Goal: Information Seeking & Learning: Check status

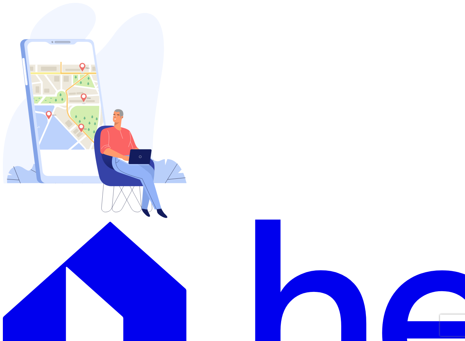
type input "[EMAIL_ADDRESS][DOMAIN_NAME]"
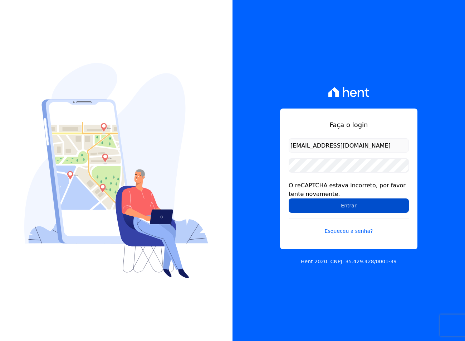
click at [348, 206] on input "Entrar" at bounding box center [349, 205] width 120 height 14
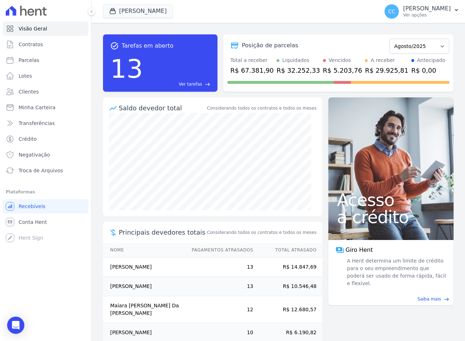
drag, startPoint x: 357, startPoint y: 319, endPoint x: 449, endPoint y: 333, distance: 93.0
click at [357, 319] on div "task_alt Tarefas em aberto 13 Ver tarefas east Posição de parcelas Abril/2023 M…" at bounding box center [279, 182] width 374 height 318
click at [23, 175] on link "Troca de Arquivos" at bounding box center [46, 170] width 86 height 14
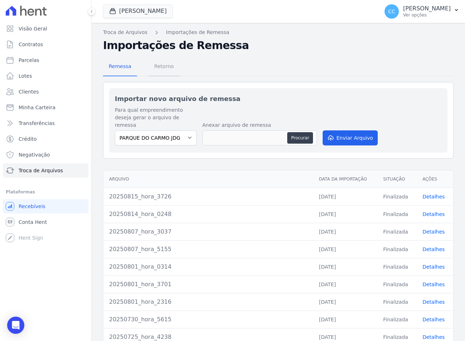
click at [159, 73] on span "Retorno" at bounding box center [164, 66] width 28 height 14
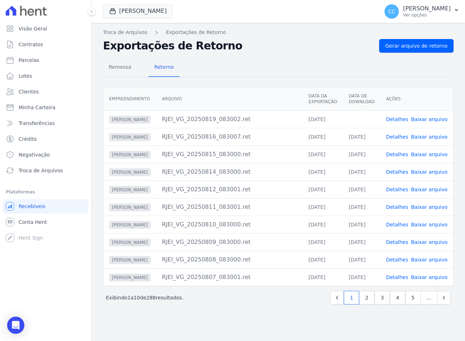
click at [427, 120] on link "Baixar arquivo" at bounding box center [429, 119] width 37 height 6
click at [144, 11] on button "Vivenci Guaianases" at bounding box center [138, 11] width 70 height 14
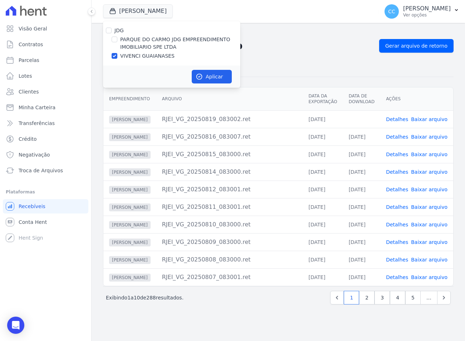
click at [139, 40] on label "PARQUE DO CARMO JDG EMPREENDIMENTO IMOBILIARIO SPE LTDA" at bounding box center [180, 43] width 120 height 15
click at [117, 40] on input "PARQUE DO CARMO JDG EMPREENDIMENTO IMOBILIARIO SPE LTDA" at bounding box center [115, 40] width 6 height 6
checkbox input "true"
click at [134, 53] on label "VIVENCI GUAIANASES" at bounding box center [147, 56] width 54 height 8
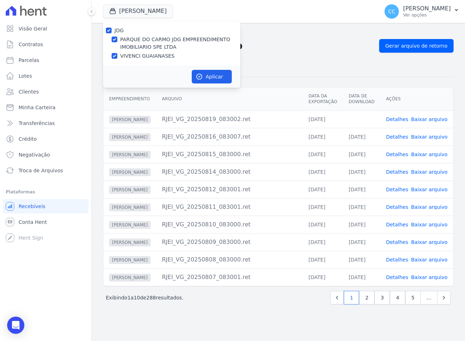
click at [117, 53] on input "VIVENCI GUAIANASES" at bounding box center [115, 56] width 6 height 6
checkbox input "false"
click at [210, 76] on button "Aplicar" at bounding box center [212, 77] width 40 height 14
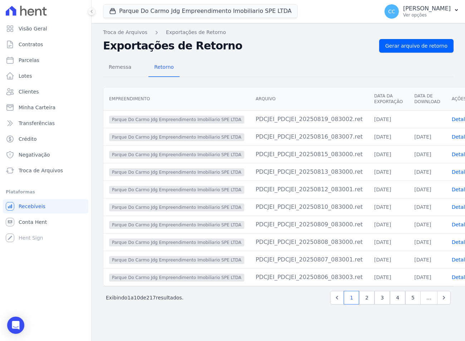
click at [251, 57] on div "Remessa Retorno Empreendimento Arquivo Data da Exportação Data de Download Açõe…" at bounding box center [278, 182] width 351 height 259
click at [258, 82] on div "Remessa Retorno Empreendimento Arquivo Data da Exportação Data de Download Açõe…" at bounding box center [278, 182] width 351 height 259
click at [309, 80] on div "Remessa Retorno Empreendimento Arquivo Data da Exportação Data de Download Açõe…" at bounding box center [278, 182] width 351 height 259
click at [176, 16] on button "Parque Do Carmo Jdg Empreendimento Imobiliario SPE LTDA" at bounding box center [200, 11] width 195 height 14
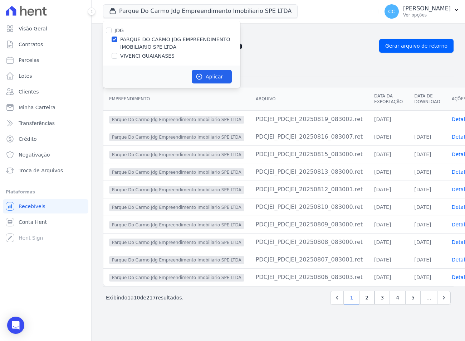
click at [144, 54] on label "VIVENCI GUAIANASES" at bounding box center [147, 56] width 54 height 8
click at [117, 54] on input "VIVENCI GUAIANASES" at bounding box center [115, 56] width 6 height 6
checkbox input "true"
click at [136, 41] on label "PARQUE DO CARMO JDG EMPREENDIMENTO IMOBILIARIO SPE LTDA" at bounding box center [180, 43] width 120 height 15
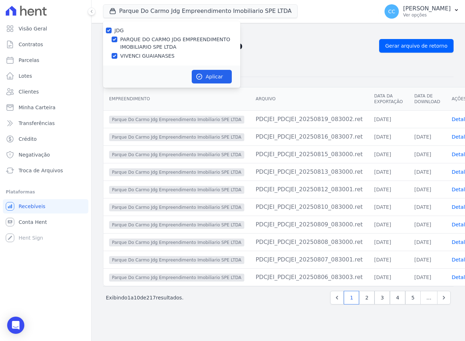
click at [117, 41] on input "PARQUE DO CARMO JDG EMPREENDIMENTO IMOBILIARIO SPE LTDA" at bounding box center [115, 40] width 6 height 6
checkbox input "false"
click at [212, 70] on button "Aplicar" at bounding box center [212, 77] width 40 height 14
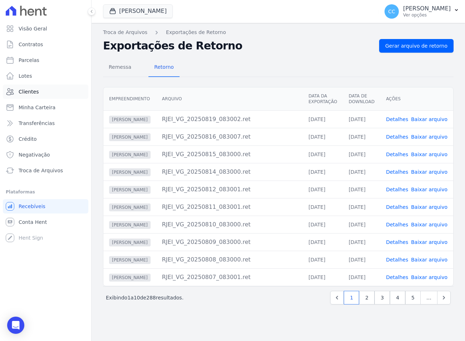
click at [24, 95] on span "Clientes" at bounding box center [29, 91] width 20 height 7
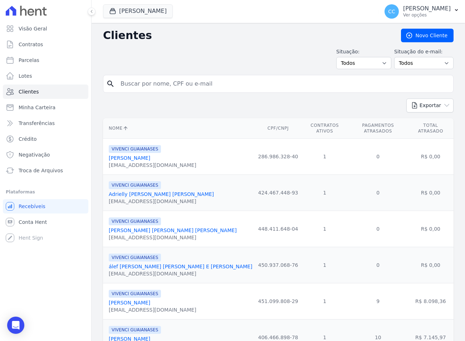
click at [195, 78] on input "search" at bounding box center [283, 84] width 334 height 14
type input "[PERSON_NAME]"
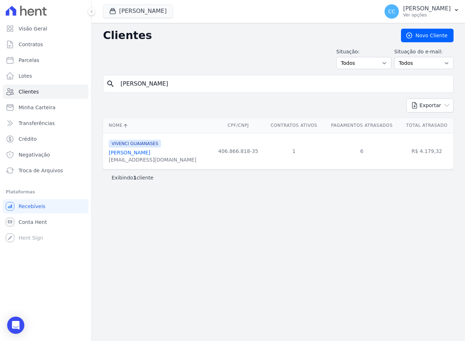
click at [145, 150] on link "Bianca Leandro Da Silva" at bounding box center [130, 153] width 42 height 6
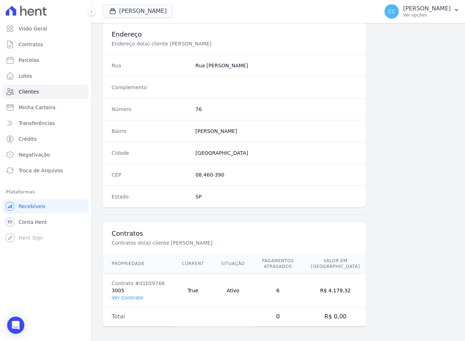
scroll to position [335, 0]
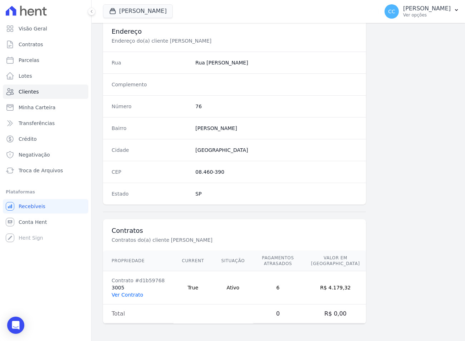
drag, startPoint x: 131, startPoint y: 296, endPoint x: 125, endPoint y: 159, distance: 136.5
click at [131, 295] on link "Ver Contrato" at bounding box center [128, 295] width 32 height 6
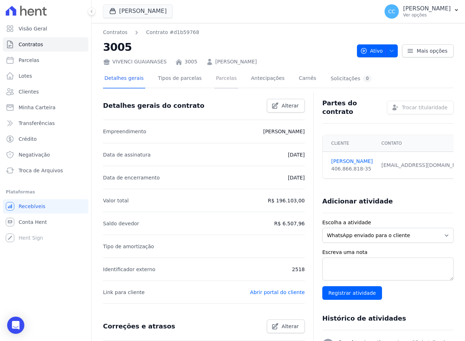
click at [215, 79] on link "Parcelas" at bounding box center [227, 78] width 24 height 19
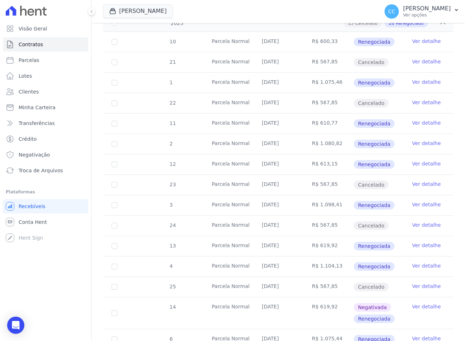
scroll to position [215, 0]
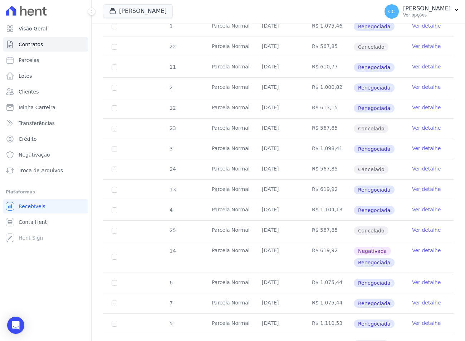
click at [423, 187] on link "Ver detalhe" at bounding box center [426, 188] width 29 height 7
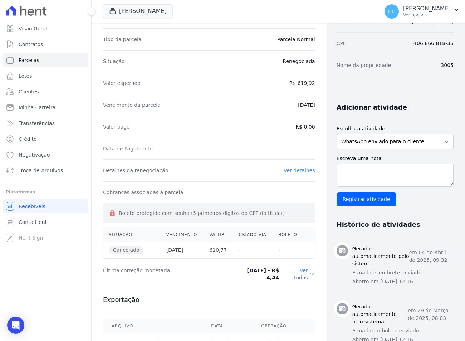
scroll to position [179, 0]
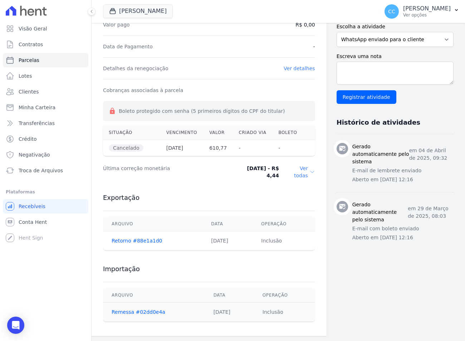
click at [305, 172] on dd "Ver todas" at bounding box center [300, 172] width 30 height 14
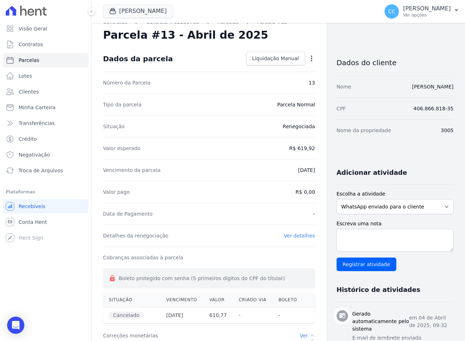
scroll to position [0, 0]
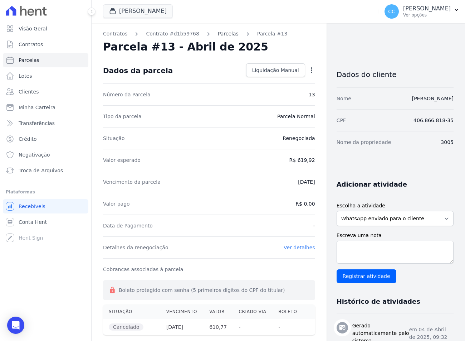
click at [223, 35] on link "Parcelas" at bounding box center [228, 34] width 21 height 8
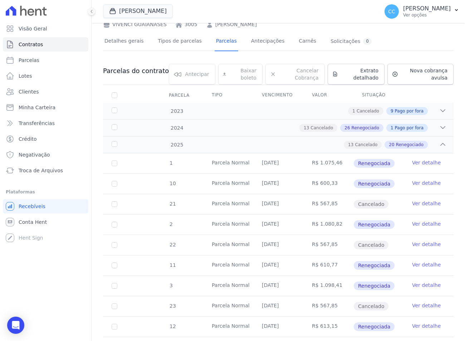
scroll to position [107, 0]
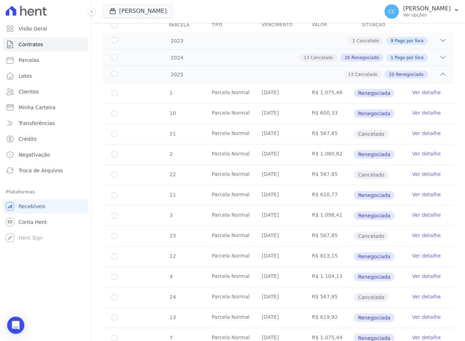
drag, startPoint x: 271, startPoint y: 255, endPoint x: 264, endPoint y: 272, distance: 19.2
click at [274, 255] on td "05/03/2025" at bounding box center [278, 256] width 50 height 20
drag, startPoint x: 263, startPoint y: 276, endPoint x: 270, endPoint y: 277, distance: 6.8
click at [270, 277] on td "30/04/2025" at bounding box center [278, 277] width 50 height 20
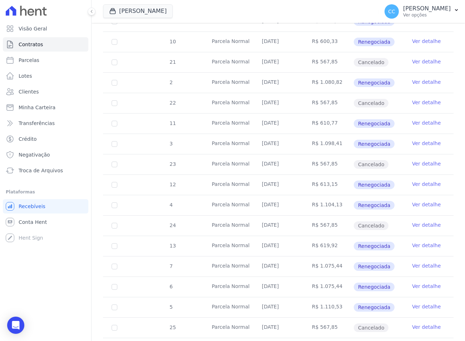
click at [267, 248] on td "05/04/2025" at bounding box center [278, 246] width 50 height 20
click at [421, 245] on link "Ver detalhe" at bounding box center [426, 245] width 29 height 7
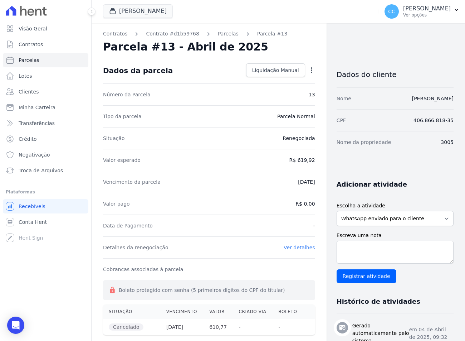
click at [222, 38] on div "Contratos Contrato #d1b59768 Parcelas Parcela #13 Parcela #13 - Abril de 2025 D…" at bounding box center [209, 269] width 235 height 492
click at [218, 34] on link "Parcelas" at bounding box center [228, 34] width 21 height 8
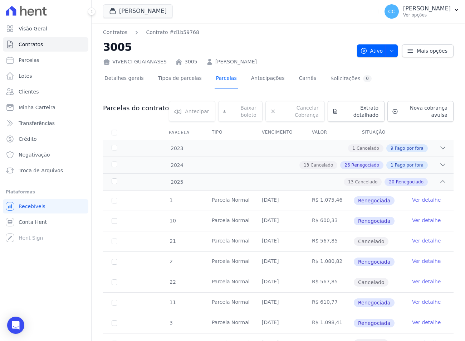
click at [215, 76] on link "Parcelas" at bounding box center [227, 78] width 24 height 19
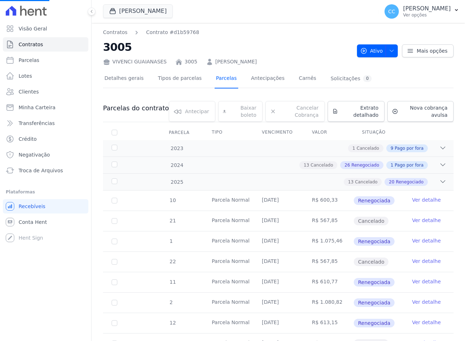
click at [215, 79] on link "Parcelas" at bounding box center [227, 78] width 24 height 19
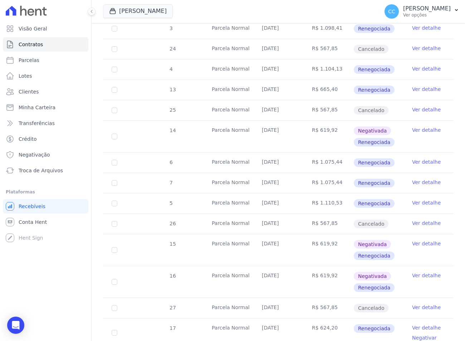
scroll to position [322, 0]
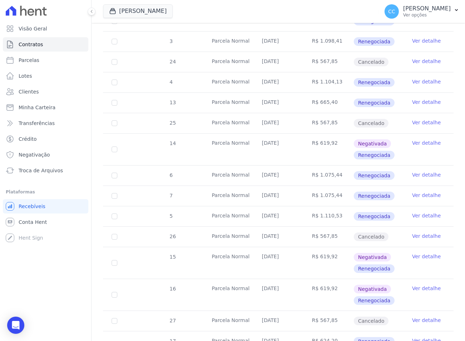
click at [412, 62] on link "Ver detalhe" at bounding box center [426, 61] width 29 height 7
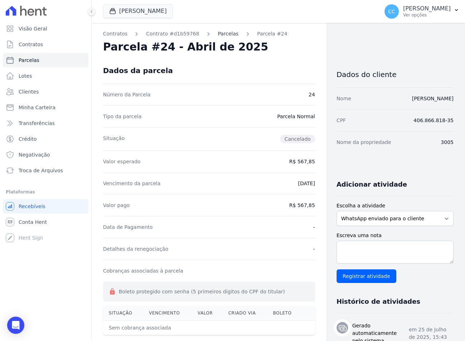
click at [219, 32] on link "Parcelas" at bounding box center [228, 34] width 21 height 8
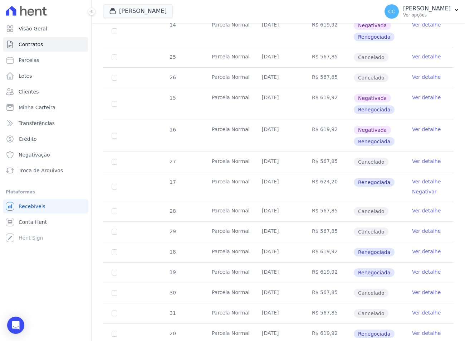
scroll to position [537, 0]
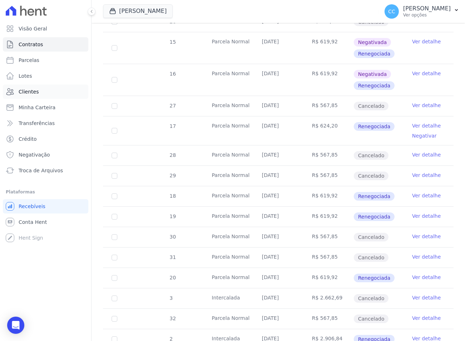
click at [25, 90] on span "Clientes" at bounding box center [29, 91] width 20 height 7
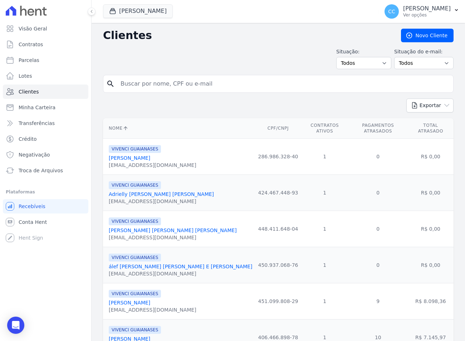
click at [144, 87] on input "search" at bounding box center [283, 84] width 334 height 14
type input "bianca lw"
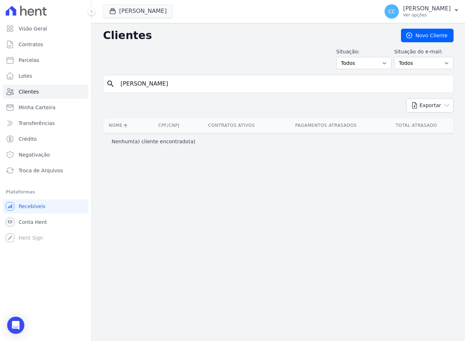
drag, startPoint x: 145, startPoint y: 87, endPoint x: 440, endPoint y: 246, distance: 335.6
click at [427, 253] on div "Clientes Novo Cliente Situação: Todos Adimplentes Inadimplentes Situação do e-m…" at bounding box center [279, 182] width 374 height 318
type input "bianca leandr"
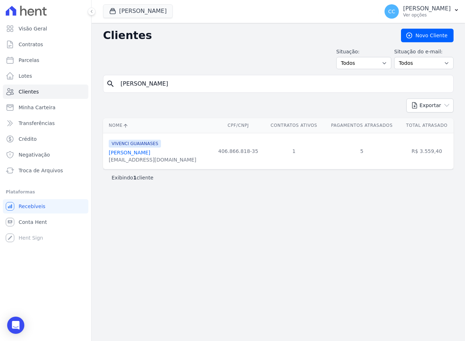
click at [140, 150] on link "Bianca Leandro Da Silva" at bounding box center [130, 153] width 42 height 6
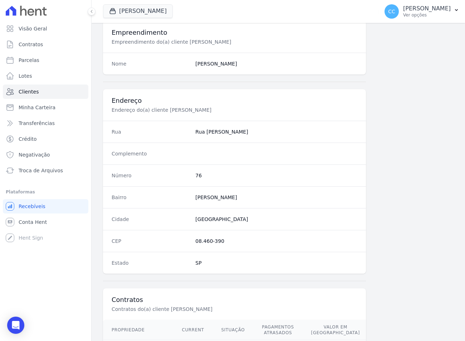
scroll to position [335, 0]
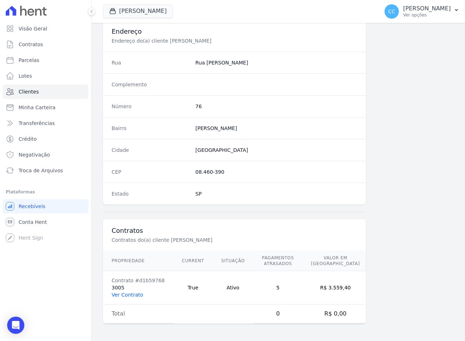
click at [136, 295] on link "Ver Contrato" at bounding box center [128, 295] width 32 height 6
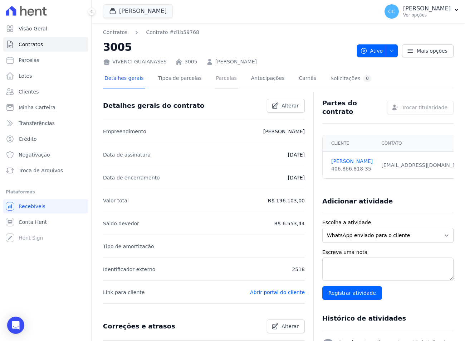
click at [215, 79] on link "Parcelas" at bounding box center [227, 78] width 24 height 19
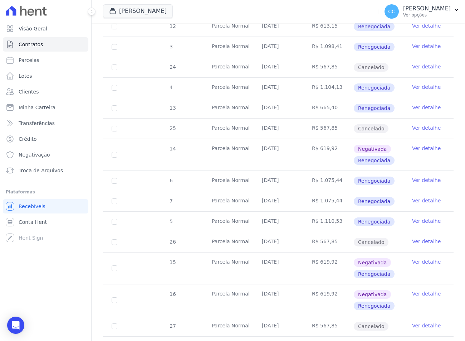
scroll to position [286, 0]
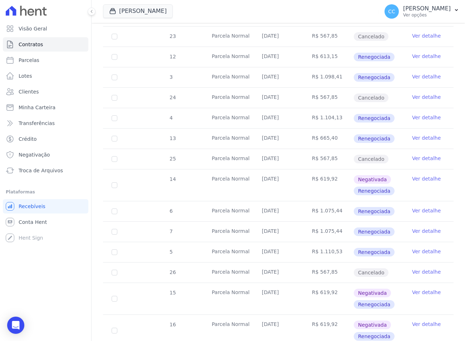
click at [418, 97] on link "Ver detalhe" at bounding box center [426, 96] width 29 height 7
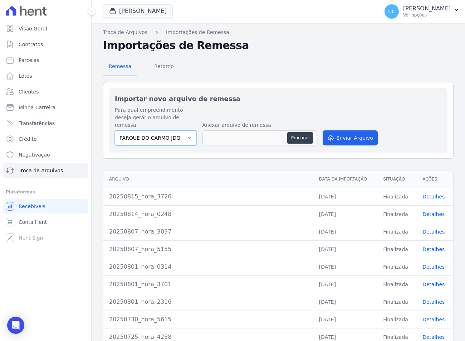
drag, startPoint x: 161, startPoint y: 132, endPoint x: 158, endPoint y: 137, distance: 6.5
click at [161, 132] on select "PARQUE DO CARMO JDG EMPREENDIMENTO IMOBILIARIO SPE LTDA VIVENCI GUAIANASES" at bounding box center [156, 137] width 82 height 15
select select "63cc6273-42e6-4b24-80dd-3ee0cbed8772"
click at [115, 130] on select "PARQUE DO CARMO JDG EMPREENDIMENTO IMOBILIARIO SPE LTDA VIVENCI GUAIANASES" at bounding box center [156, 137] width 82 height 15
click at [305, 132] on button "Procurar" at bounding box center [300, 137] width 26 height 11
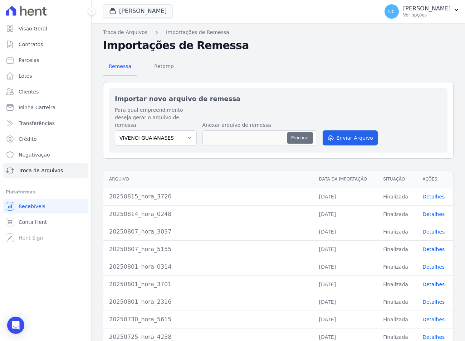
type input "20250819_hora_5515"
click at [349, 131] on button "Enviar Arquivo" at bounding box center [350, 137] width 55 height 15
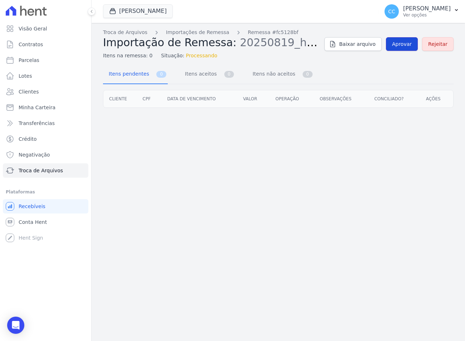
click at [401, 45] on span "Aprovar" at bounding box center [402, 43] width 20 height 7
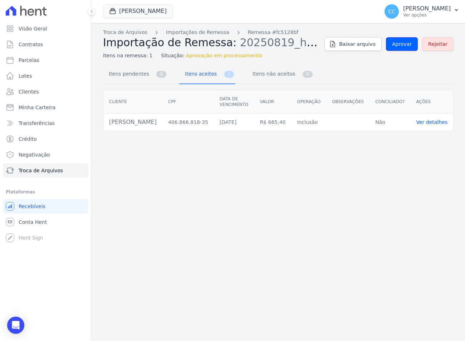
click at [401, 45] on span "Aprovar" at bounding box center [402, 43] width 20 height 7
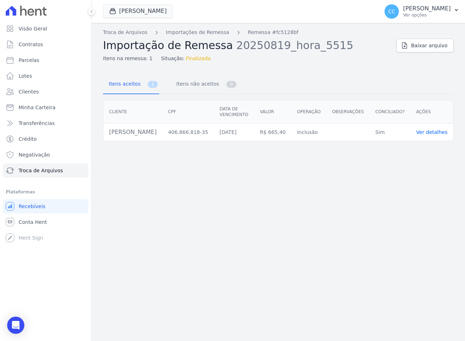
click at [426, 133] on link "Ver detalhes" at bounding box center [432, 132] width 32 height 6
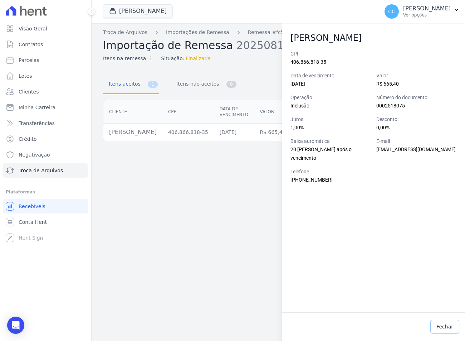
click at [448, 320] on link "Fechar" at bounding box center [445, 327] width 29 height 14
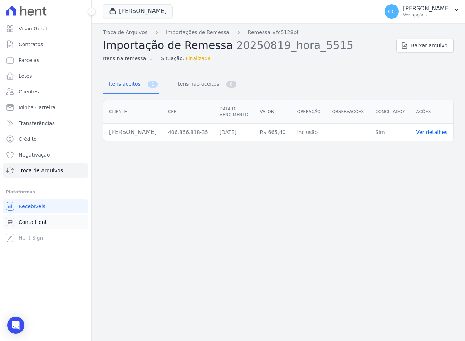
click at [39, 219] on span "Conta Hent" at bounding box center [33, 221] width 28 height 7
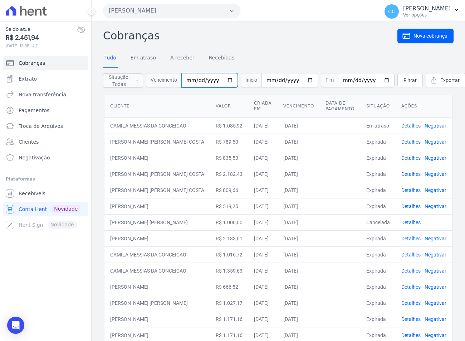
click at [195, 79] on input "date" at bounding box center [210, 80] width 57 height 14
click at [188, 80] on input "date" at bounding box center [210, 80] width 57 height 14
type input "2025-08-19"
click at [400, 92] on form "Situação: Todas Em atraso A receber Recebidas Canceladas Vencimento 2025-08-19 …" at bounding box center [278, 80] width 351 height 26
click at [404, 81] on span "Filtrar" at bounding box center [410, 80] width 13 height 7
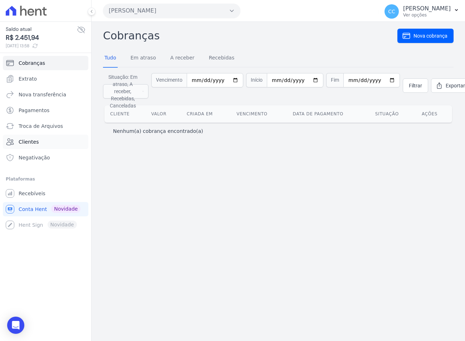
click at [50, 145] on link "Clientes" at bounding box center [46, 142] width 86 height 14
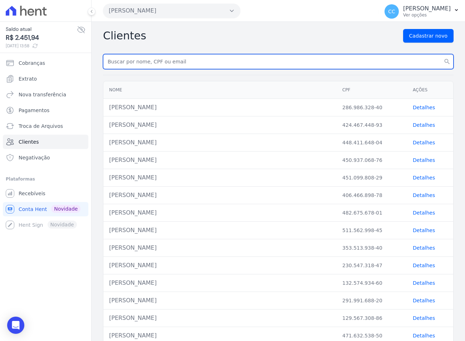
click at [148, 62] on input "text" at bounding box center [278, 61] width 351 height 15
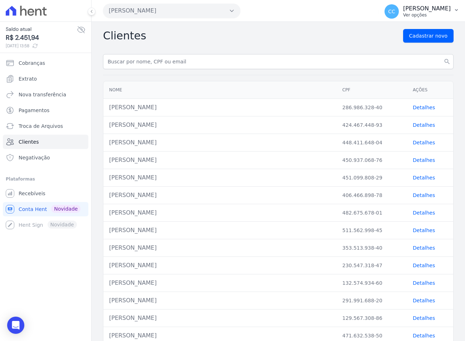
click at [414, 7] on div "CC Cindy Carrara Ver opções" at bounding box center [418, 11] width 66 height 14
click at [387, 32] on link "Logout" at bounding box center [420, 30] width 92 height 13
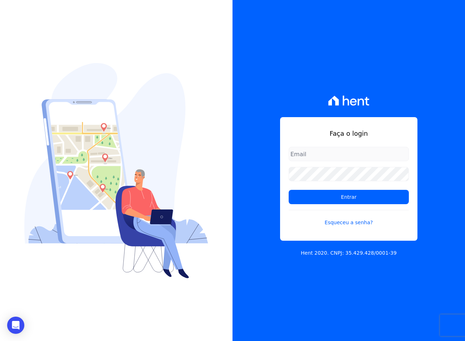
type input "[EMAIL_ADDRESS][DOMAIN_NAME]"
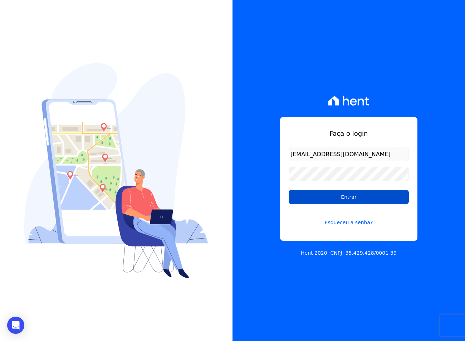
click at [332, 194] on input "Entrar" at bounding box center [349, 197] width 120 height 14
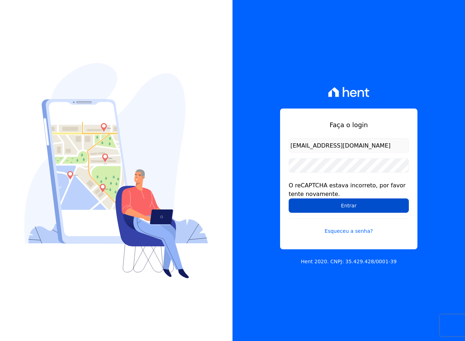
click at [306, 205] on input "Entrar" at bounding box center [349, 205] width 120 height 14
click at [301, 210] on input "Entrar" at bounding box center [349, 205] width 120 height 14
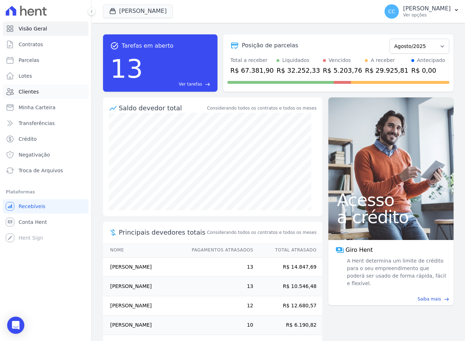
click at [58, 93] on link "Clientes" at bounding box center [46, 91] width 86 height 14
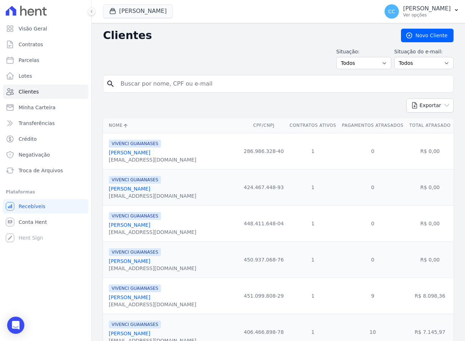
click at [140, 88] on input "search" at bounding box center [283, 84] width 334 height 14
type input "bianca"
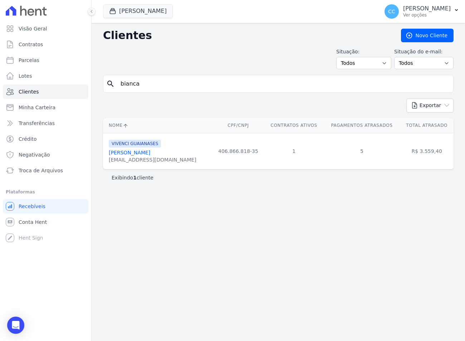
click at [141, 150] on link "Bianca Leandro Da Silva" at bounding box center [130, 153] width 42 height 6
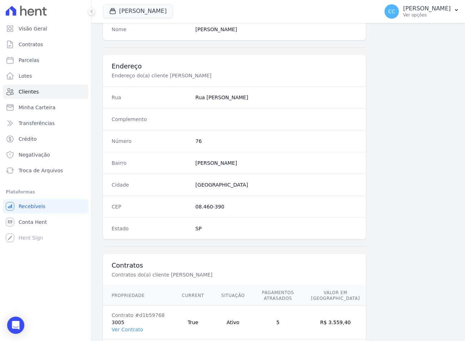
scroll to position [335, 0]
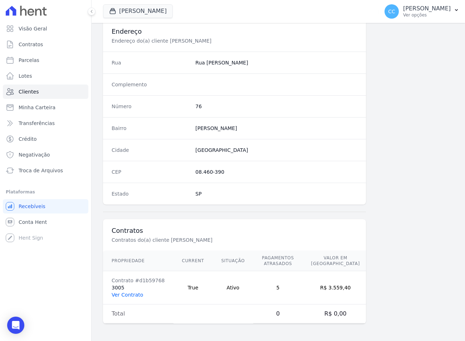
click at [134, 292] on link "Ver Contrato" at bounding box center [128, 295] width 32 height 6
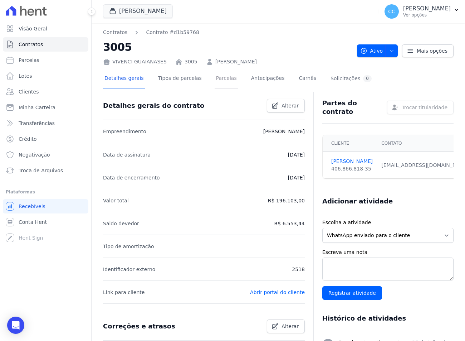
click at [215, 73] on link "Parcelas" at bounding box center [227, 78] width 24 height 19
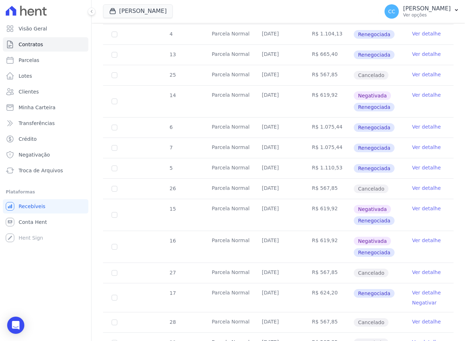
scroll to position [263, 0]
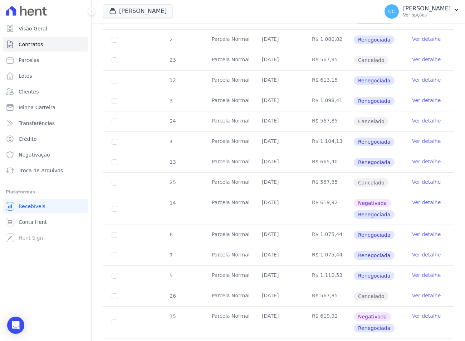
click at [418, 121] on link "Ver detalhe" at bounding box center [426, 120] width 29 height 7
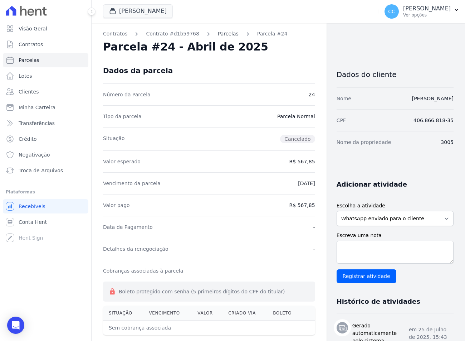
click at [218, 35] on link "Parcelas" at bounding box center [228, 34] width 21 height 8
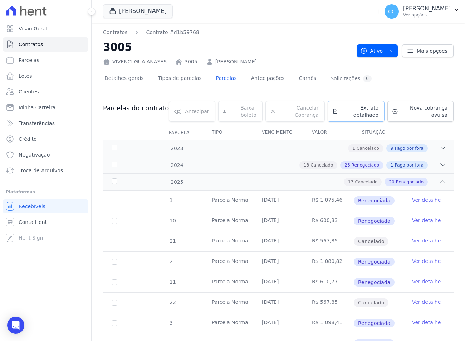
click at [347, 115] on span "Extrato detalhado" at bounding box center [360, 111] width 38 height 14
click at [393, 110] on icon at bounding box center [395, 111] width 5 height 5
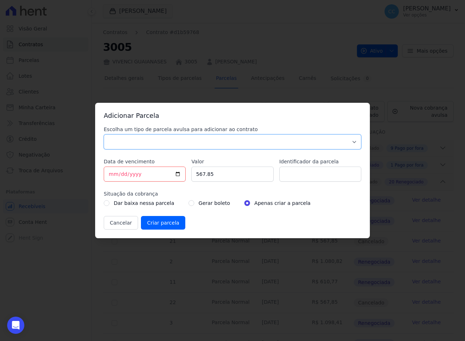
click at [140, 143] on select "Parcela Normal Sinal Caução Intercalada Chaves Pré Chaves Pós Chaves Taxas Quit…" at bounding box center [233, 141] width 258 height 15
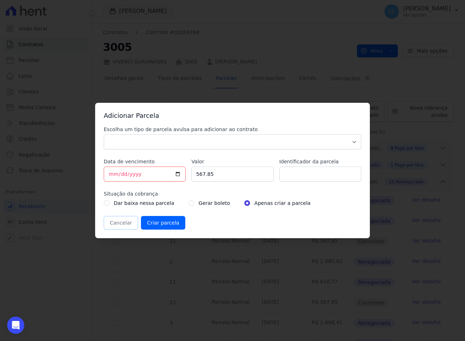
click at [121, 219] on button "Cancelar" at bounding box center [121, 223] width 34 height 14
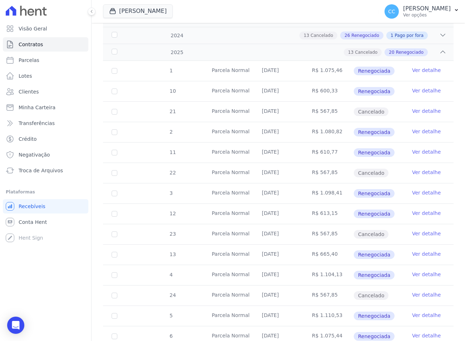
scroll to position [143, 0]
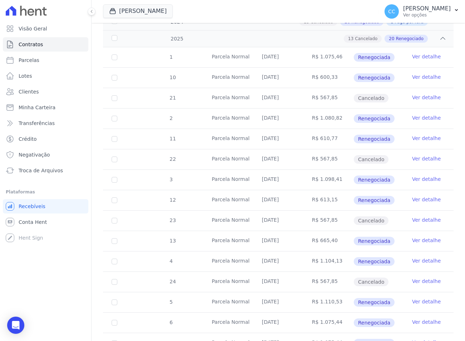
click at [412, 261] on link "Ver detalhe" at bounding box center [426, 260] width 29 height 7
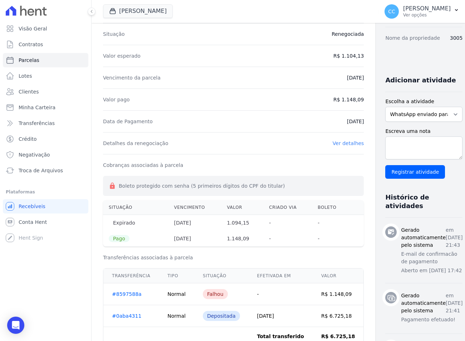
scroll to position [36, 0]
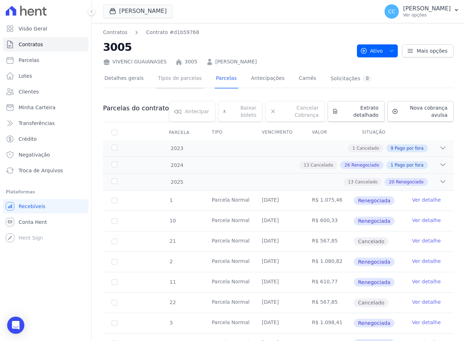
click at [166, 83] on link "Tipos de parcelas" at bounding box center [180, 78] width 47 height 19
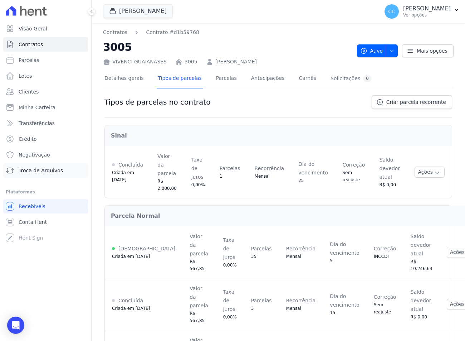
click at [37, 168] on span "Troca de Arquivos" at bounding box center [41, 170] width 44 height 7
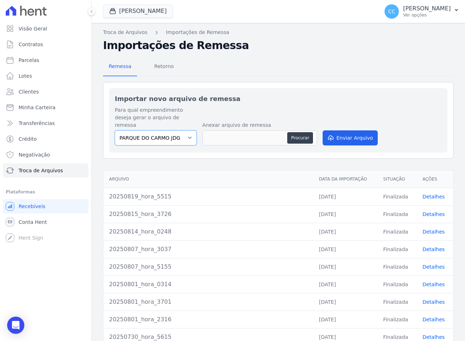
click at [181, 134] on select "PARQUE DO CARMO JDG EMPREENDIMENTO IMOBILIARIO SPE LTDA VIVENCI GUAIANASES" at bounding box center [156, 137] width 82 height 15
select select "63cc6273-42e6-4b24-80dd-3ee0cbed8772"
click at [115, 130] on select "PARQUE DO CARMO JDG EMPREENDIMENTO IMOBILIARIO SPE LTDA VIVENCI GUAIANASES" at bounding box center [156, 137] width 82 height 15
click at [426, 194] on link "Detalhes" at bounding box center [434, 197] width 22 height 6
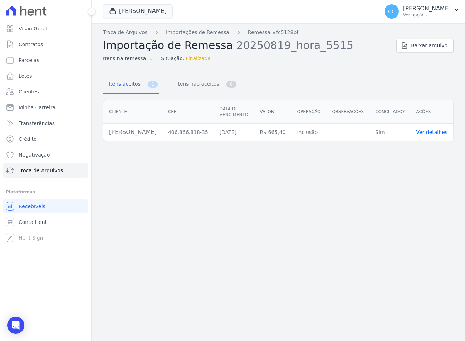
click at [423, 132] on link "Ver detalhes" at bounding box center [432, 132] width 32 height 6
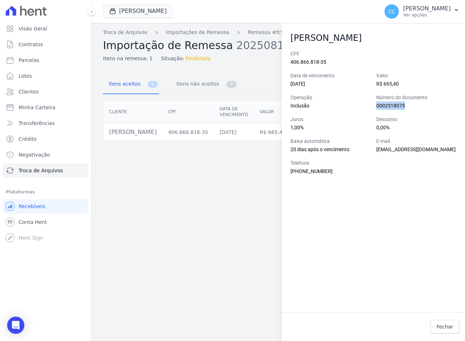
drag, startPoint x: 404, startPoint y: 106, endPoint x: 376, endPoint y: 104, distance: 28.3
click at [376, 104] on div "CPF 406.866.818-35 Data de vencimento 19/08/2025 Valor R$ 665,40 Operação Inclu…" at bounding box center [374, 112] width 166 height 125
copy span "0002518075"
drag, startPoint x: 34, startPoint y: 90, endPoint x: 28, endPoint y: 57, distance: 33.4
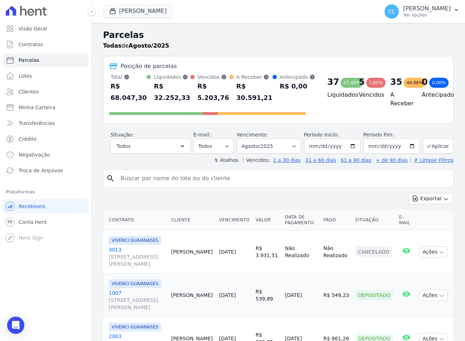
select select
click at [161, 171] on input "search" at bounding box center [283, 178] width 334 height 14
type input "[PERSON_NAME]"
select select
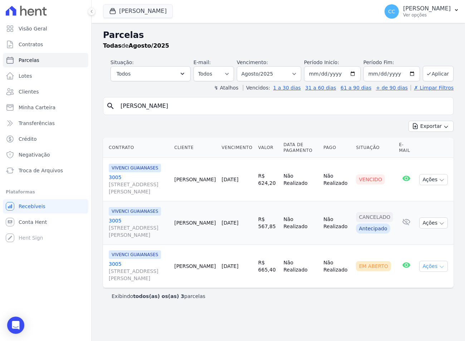
click at [445, 269] on icon "button" at bounding box center [442, 267] width 6 height 6
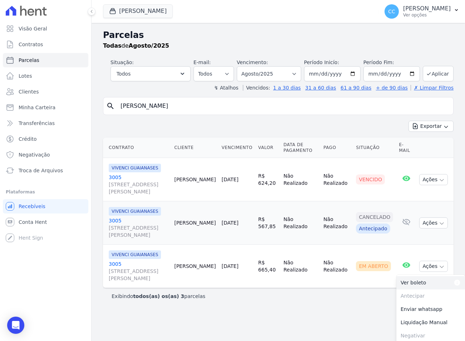
click at [434, 282] on dt "Para visualizar o boleto digite os 5 primeiros dígitos do seu CPF" at bounding box center [443, 282] width 35 height 7
click at [114, 262] on link "[GEOGRAPHIC_DATA][STREET_ADDRESS][PERSON_NAME][GEOGRAPHIC_DATA]" at bounding box center [139, 270] width 60 height 21
